Goal: Information Seeking & Learning: Learn about a topic

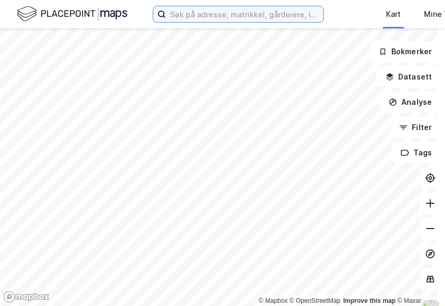
click at [178, 16] on input at bounding box center [244, 14] width 157 height 16
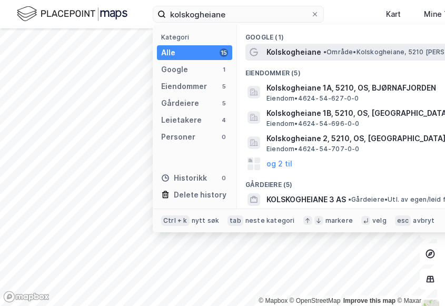
click at [296, 48] on span "Kolskogheiane" at bounding box center [293, 52] width 55 height 13
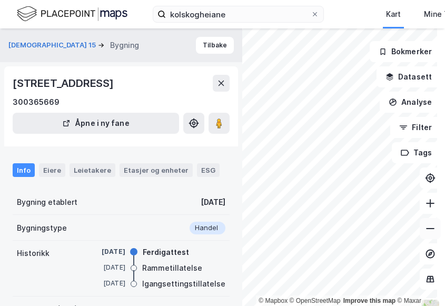
click at [431, 234] on button at bounding box center [429, 228] width 21 height 21
click at [428, 231] on button at bounding box center [429, 228] width 21 height 21
click at [425, 230] on icon at bounding box center [430, 228] width 11 height 11
click at [419, 234] on button at bounding box center [429, 228] width 21 height 21
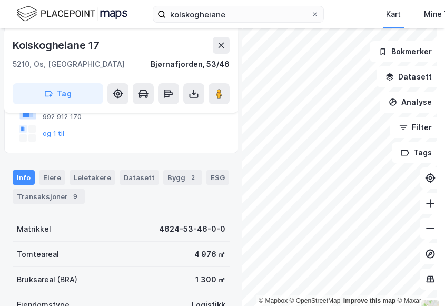
scroll to position [158, 0]
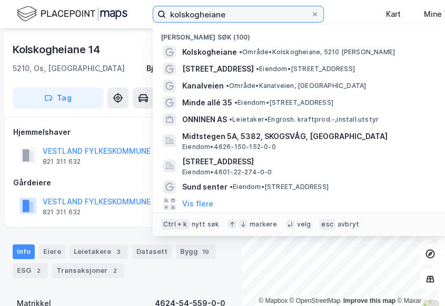
click at [228, 15] on input "kolskogheiane" at bounding box center [238, 14] width 145 height 16
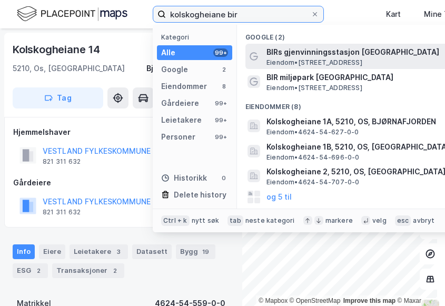
type input "kolskogheiane bir"
click at [318, 56] on span "BIRs gjenvinningsstasjon [GEOGRAPHIC_DATA]" at bounding box center [392, 52] width 253 height 13
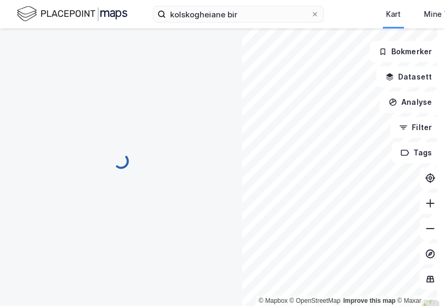
scroll to position [3, 0]
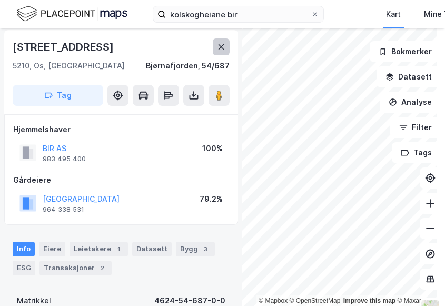
click at [223, 45] on icon at bounding box center [221, 46] width 6 height 5
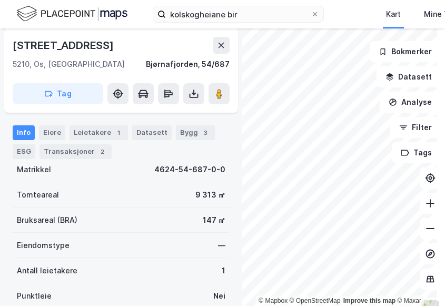
scroll to position [55, 0]
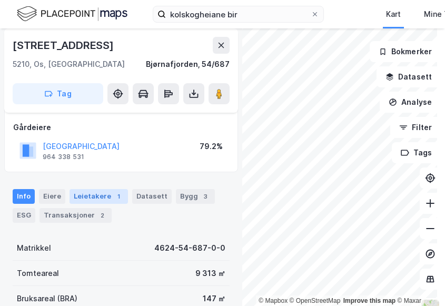
click at [86, 192] on div "Leietakere 1" at bounding box center [98, 196] width 58 height 15
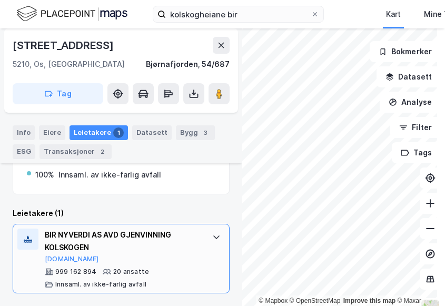
scroll to position [13, 0]
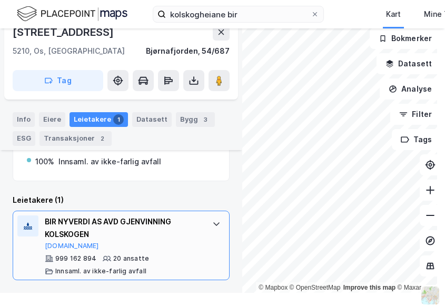
scroll to position [163, 0]
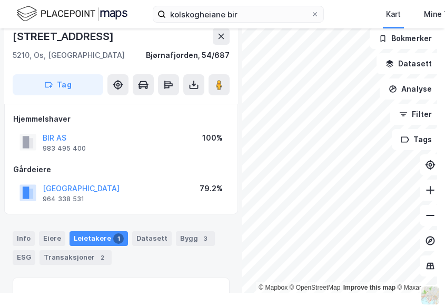
scroll to position [141, 0]
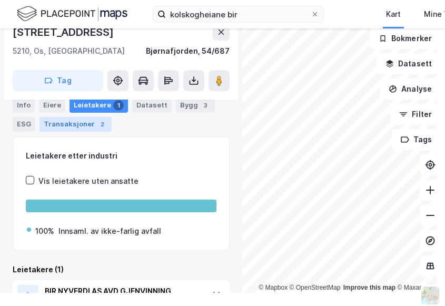
click at [77, 119] on div "Transaksjoner 2" at bounding box center [75, 124] width 72 height 15
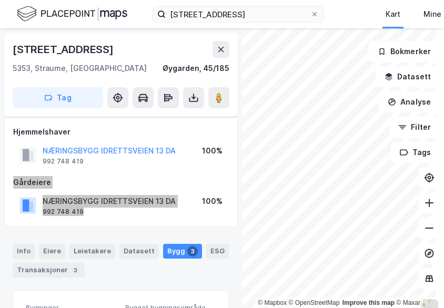
scroll to position [53, 0]
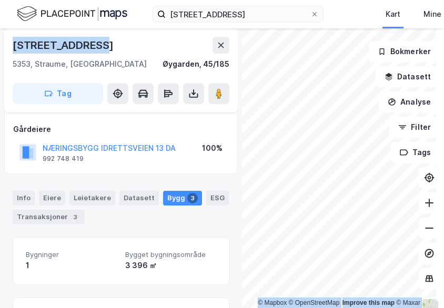
drag, startPoint x: 111, startPoint y: 45, endPoint x: -48, endPoint y: 49, distance: 159.5
click at [0, 49] on html "[STREET_ADDRESS] Kart Mine Tags Bolig [PERSON_NAME] © Mapbox © OpenStreetMap Im…" at bounding box center [222, 154] width 444 height 308
click at [215, 46] on button at bounding box center [221, 45] width 17 height 17
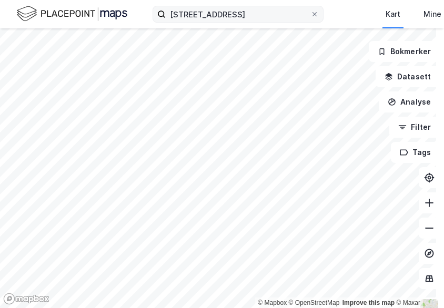
click at [316, 14] on icon at bounding box center [315, 14] width 6 height 6
click at [310, 14] on input "[STREET_ADDRESS]" at bounding box center [238, 14] width 145 height 16
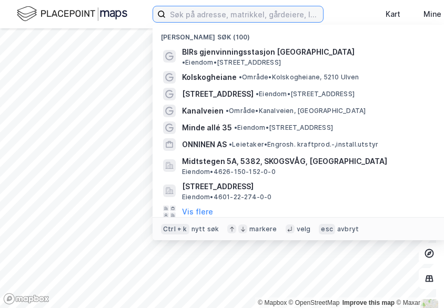
paste input "[STREET_ADDRESS]"
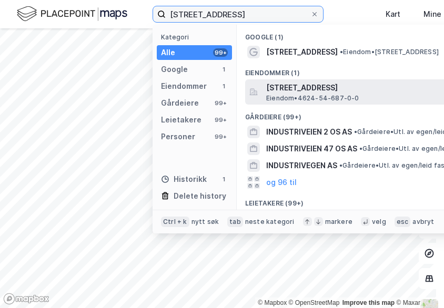
type input "[STREET_ADDRESS]"
click at [288, 88] on span "[STREET_ADDRESS]" at bounding box center [392, 88] width 253 height 13
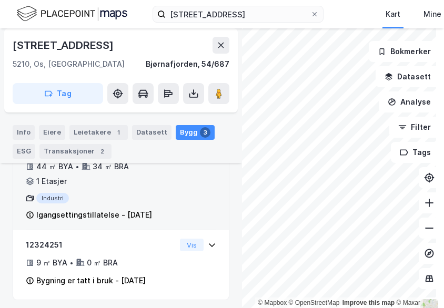
scroll to position [383, 0]
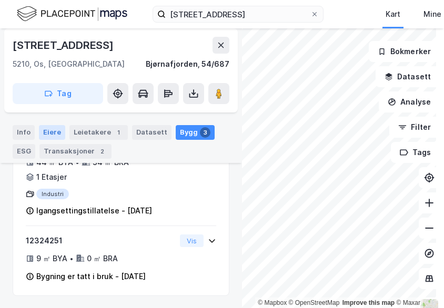
click at [48, 132] on div "Eiere" at bounding box center [52, 132] width 26 height 15
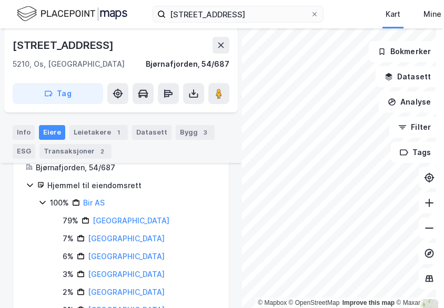
scroll to position [209, 0]
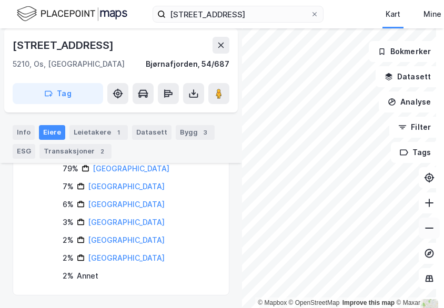
click at [419, 233] on button at bounding box center [429, 228] width 21 height 21
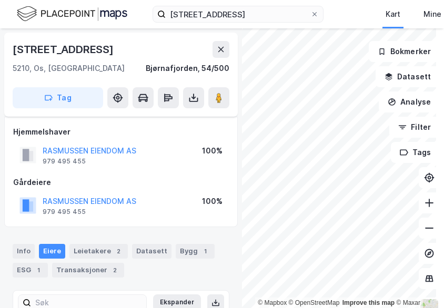
scroll to position [102, 0]
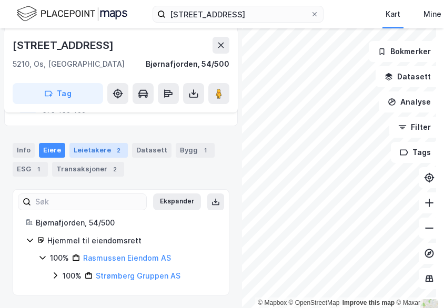
click at [85, 153] on div "Leietakere 2" at bounding box center [98, 150] width 58 height 15
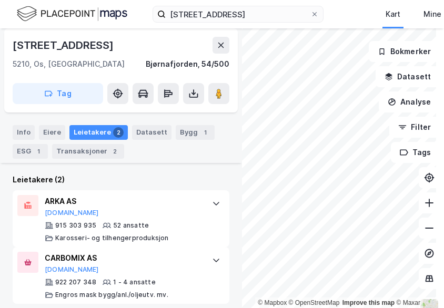
scroll to position [269, 0]
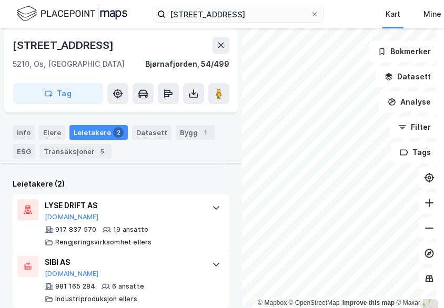
scroll to position [294, 0]
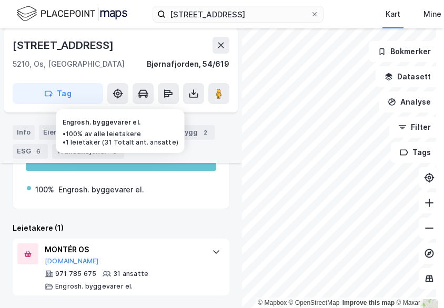
scroll to position [195, 0]
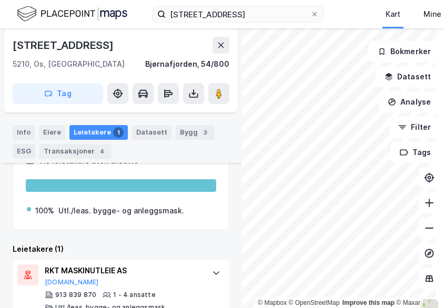
scroll to position [195, 0]
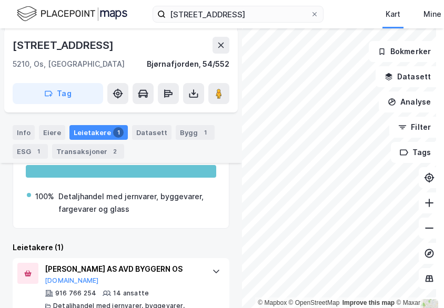
scroll to position [267, 0]
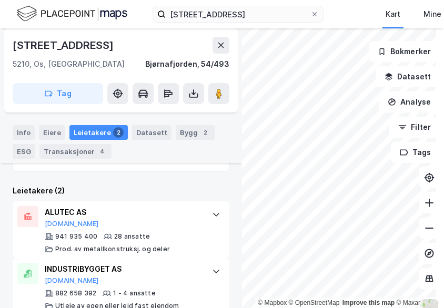
scroll to position [294, 0]
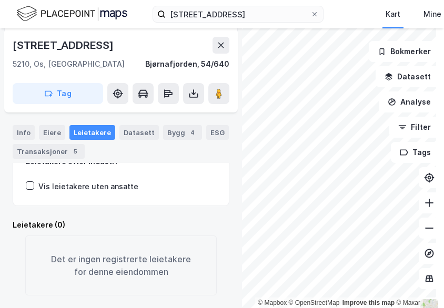
scroll to position [186, 0]
click at [45, 135] on div "Eiere" at bounding box center [52, 132] width 26 height 15
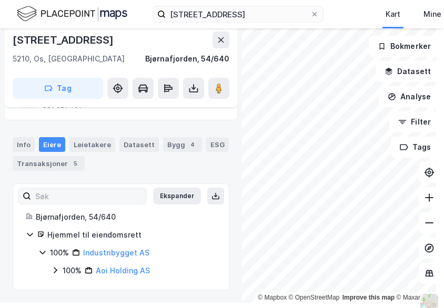
scroll to position [11, 0]
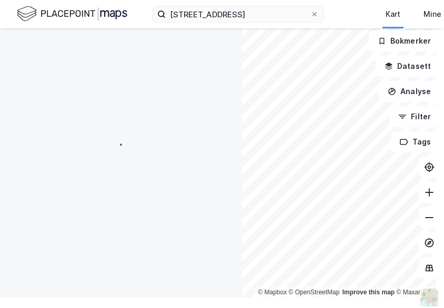
scroll to position [127, 0]
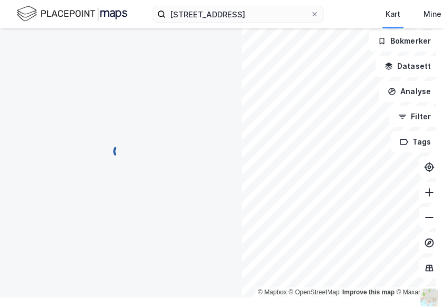
scroll to position [101, 0]
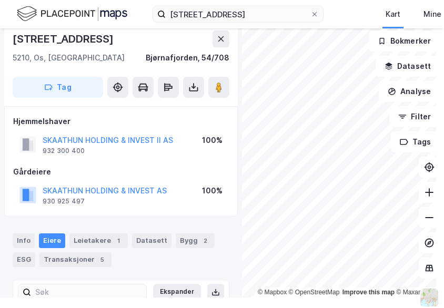
scroll to position [101, 0]
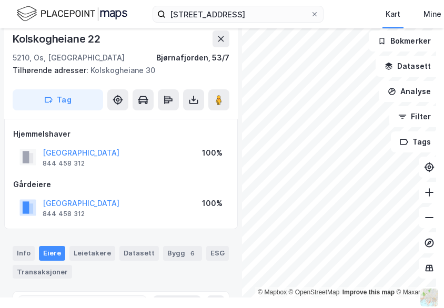
scroll to position [95, 0]
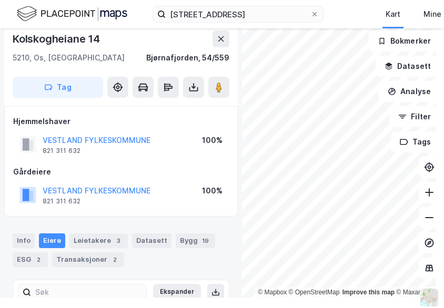
scroll to position [84, 0]
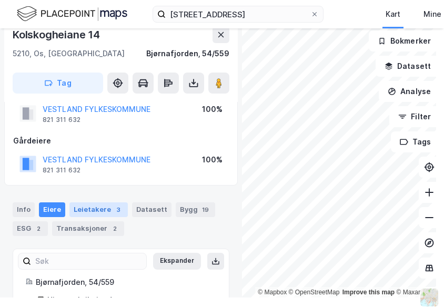
click at [81, 210] on div "Leietakere 3" at bounding box center [98, 210] width 58 height 15
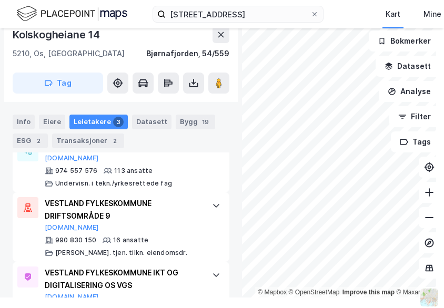
scroll to position [330, 0]
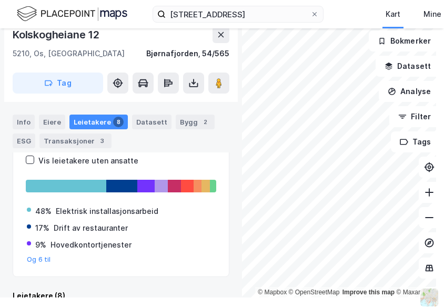
scroll to position [107, 0]
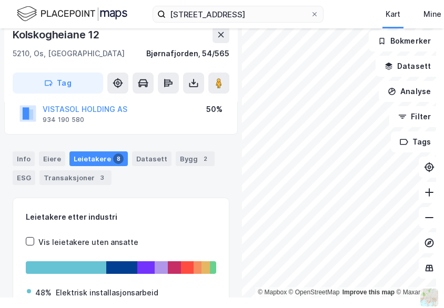
click at [293, 308] on html "[STREET_ADDRESS] Mine Tags Bolig [PERSON_NAME] © Mapbox © OpenStreetMap Improve…" at bounding box center [222, 154] width 444 height 308
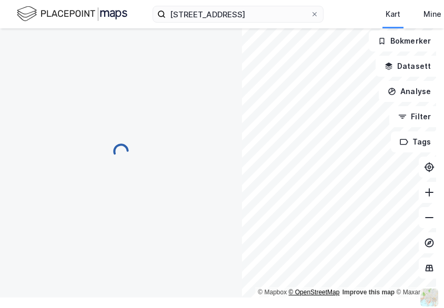
scroll to position [0, 0]
